Goal: Find specific page/section: Find specific page/section

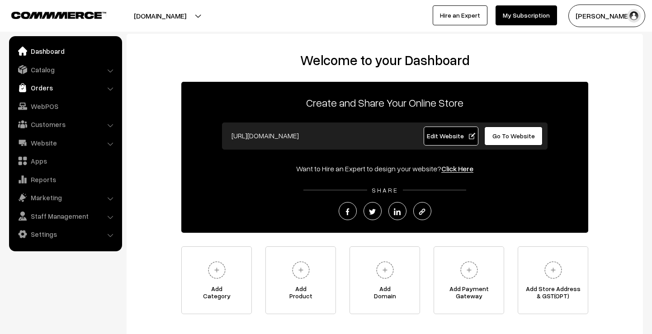
click at [75, 85] on link "Orders" at bounding box center [65, 88] width 108 height 16
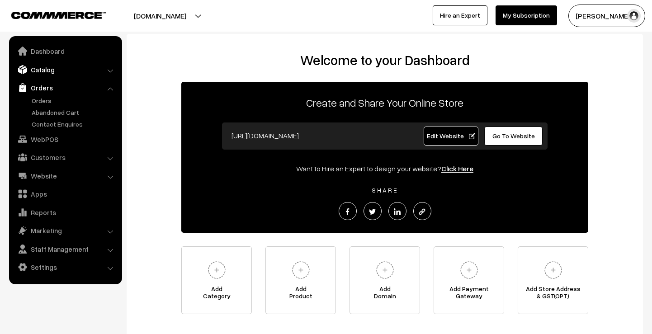
click at [65, 71] on link "Catalog" at bounding box center [65, 70] width 108 height 16
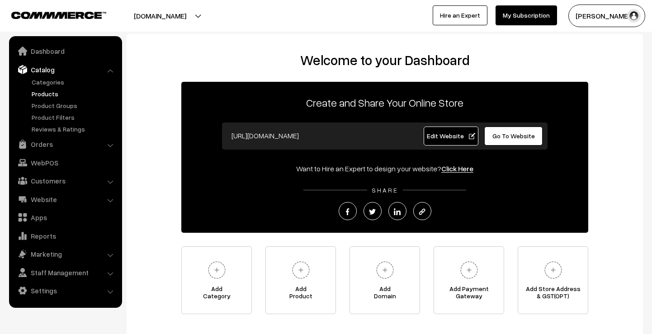
click at [57, 91] on link "Products" at bounding box center [74, 93] width 90 height 9
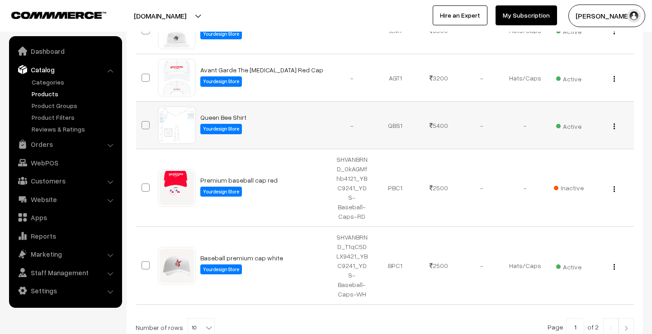
scroll to position [435, 0]
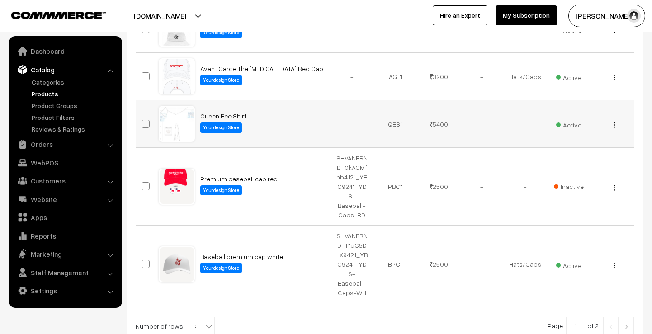
click at [208, 116] on link "Queen Bee Shirt" at bounding box center [223, 116] width 46 height 8
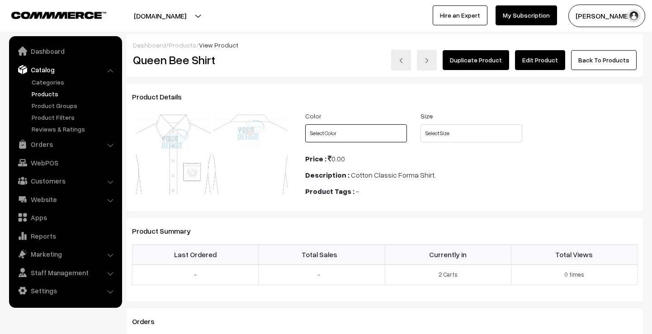
select select "QBS1_U7X"
select select "QBS1_QHB"
click at [176, 44] on link "Products" at bounding box center [183, 45] width 28 height 8
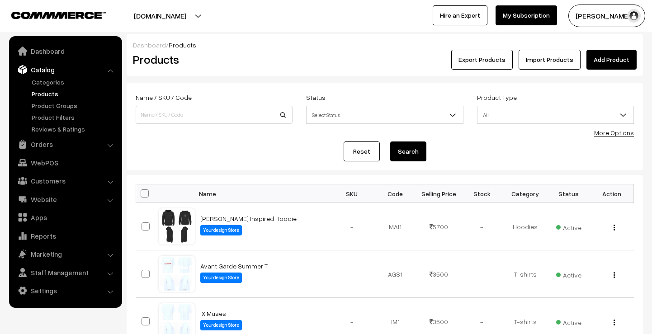
click at [511, 20] on link "My Subscription" at bounding box center [527, 15] width 62 height 20
